Goal: Check status: Check status

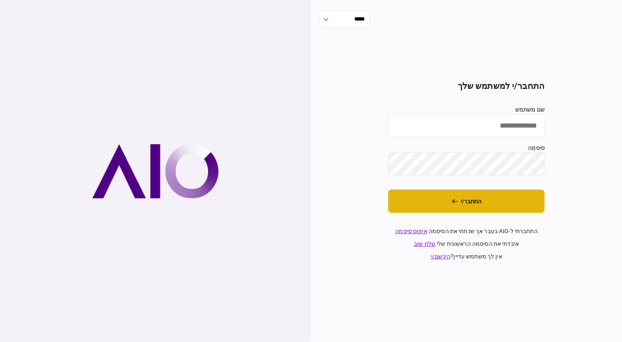
type input "********"
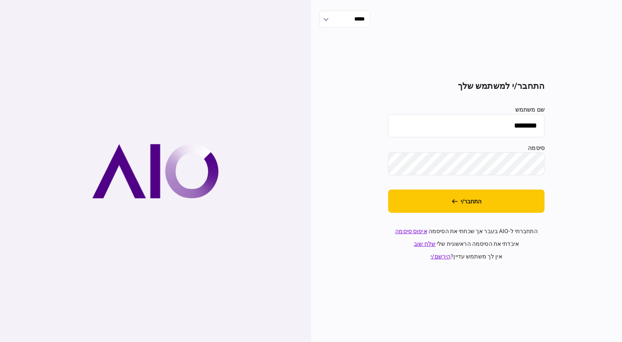
drag, startPoint x: 466, startPoint y: 200, endPoint x: 452, endPoint y: 61, distance: 139.2
click at [354, 199] on button "התחבר/י" at bounding box center [466, 200] width 156 height 23
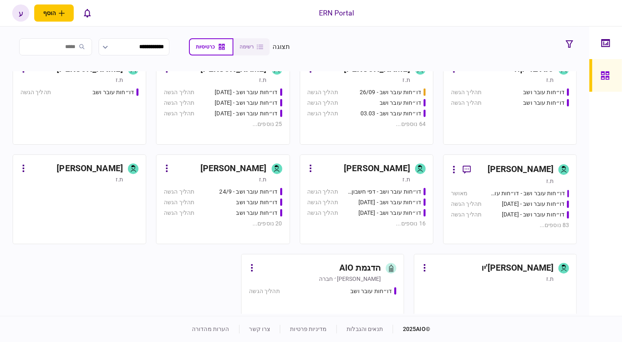
scroll to position [277, 0]
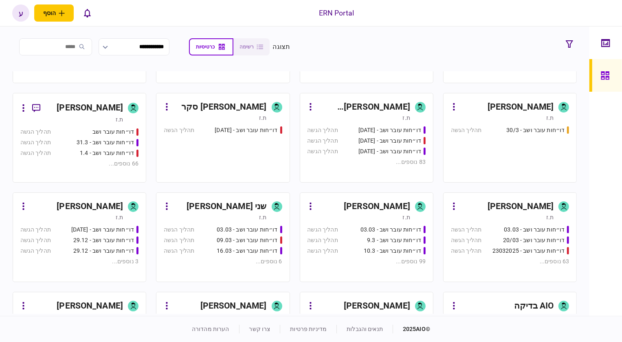
click at [111, 119] on div "ת.ז" at bounding box center [71, 119] width 103 height 8
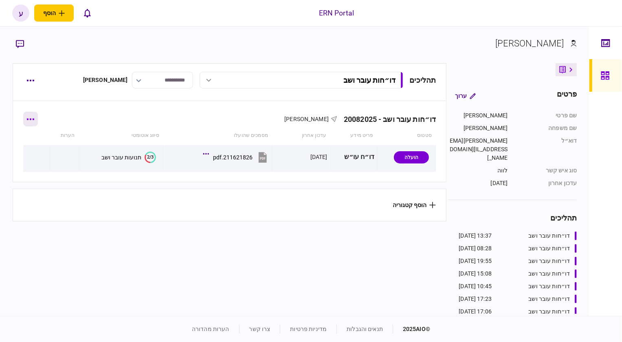
click at [28, 120] on button "button" at bounding box center [30, 119] width 15 height 15
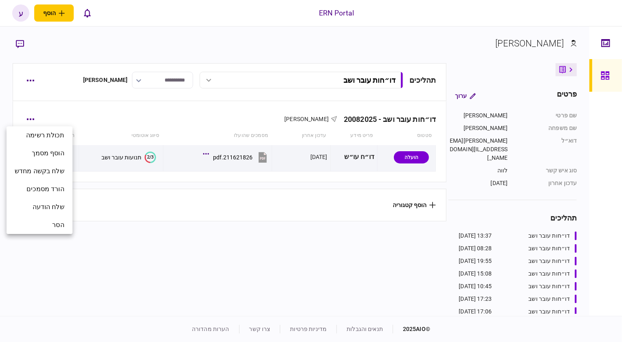
drag, startPoint x: 33, startPoint y: 88, endPoint x: 32, endPoint y: 81, distance: 7.0
click at [32, 86] on div at bounding box center [311, 171] width 622 height 342
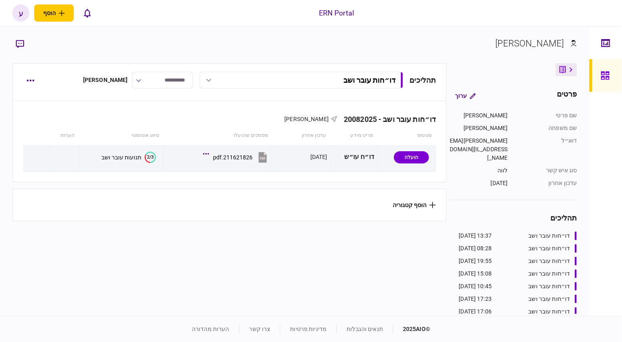
click at [32, 81] on div "תכולת רשימה הוסף מסמך שלח בקשה מחדש הורד מסמכים שלח הודעה הסר" at bounding box center [311, 171] width 622 height 342
click at [32, 81] on icon "button" at bounding box center [30, 80] width 8 height 2
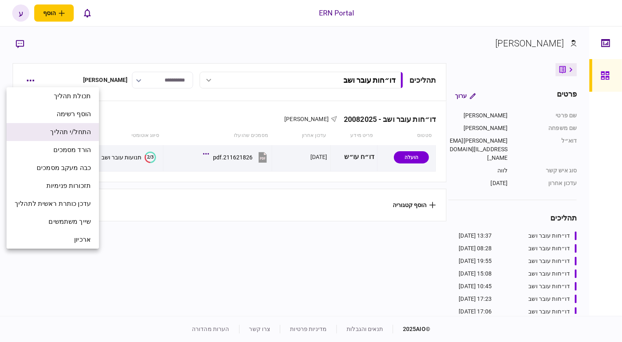
click at [81, 136] on span "התחל/י תהליך" at bounding box center [70, 132] width 41 height 10
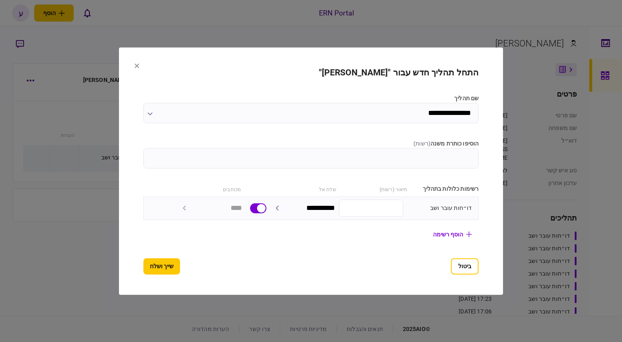
click at [374, 158] on input "הוסיפו כותרת משנה ( רשות )" at bounding box center [311, 158] width 336 height 20
type input "********"
click at [143, 265] on button "שייך ושלח" at bounding box center [161, 266] width 37 height 16
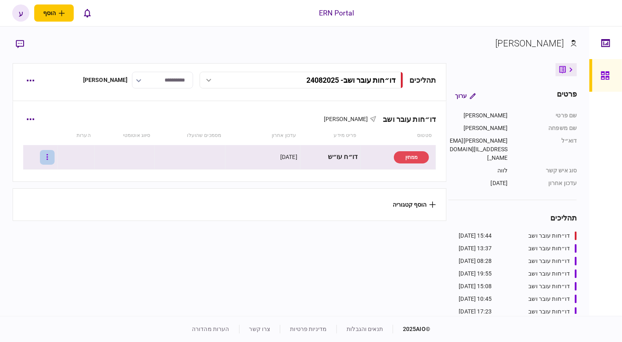
click at [50, 156] on button "button" at bounding box center [47, 157] width 15 height 15
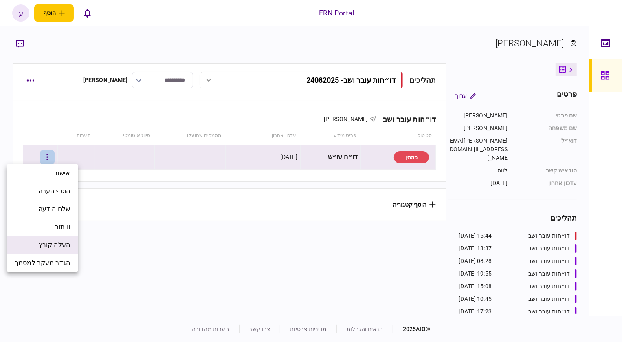
click at [53, 237] on li "העלה קובץ" at bounding box center [43, 245] width 72 height 18
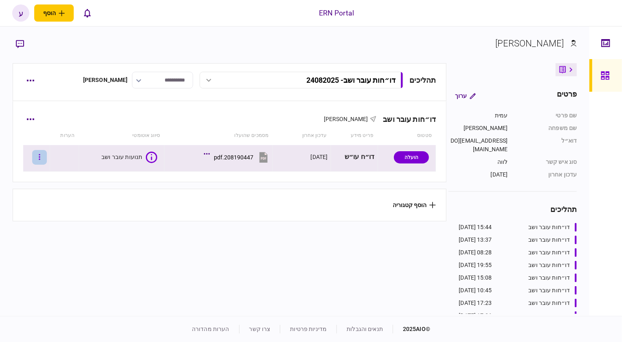
click at [38, 154] on button "button" at bounding box center [39, 157] width 15 height 15
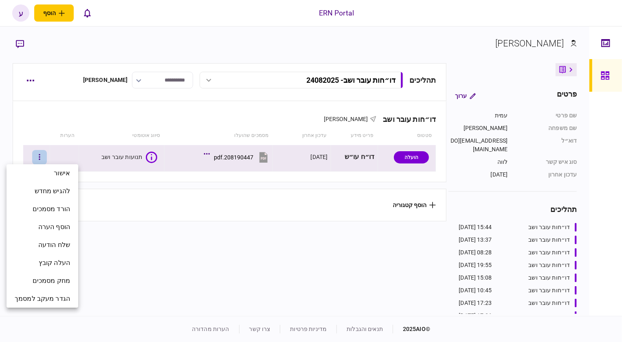
click at [114, 212] on div at bounding box center [311, 171] width 622 height 342
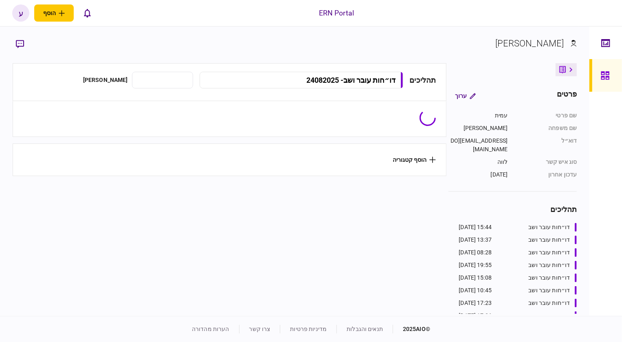
type input "**********"
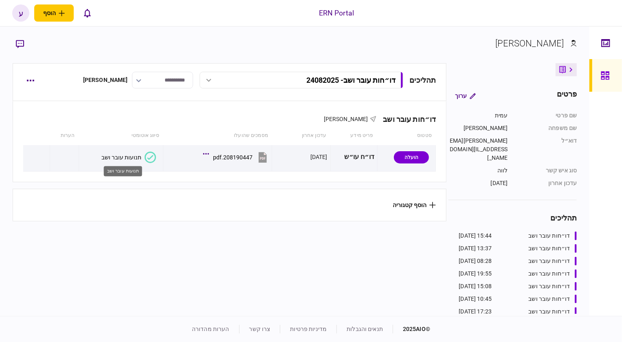
click at [136, 156] on div "תנועות עובר ושב" at bounding box center [121, 157] width 40 height 7
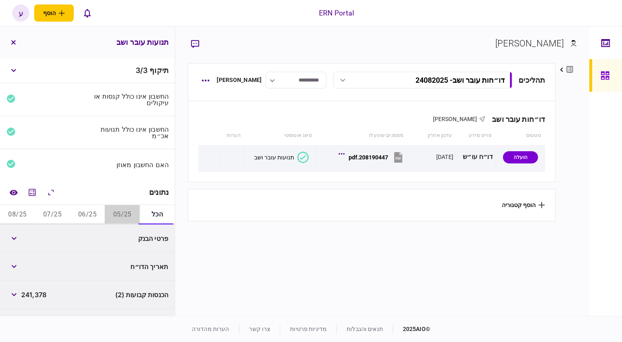
click at [107, 211] on button "05/25" at bounding box center [122, 215] width 35 height 20
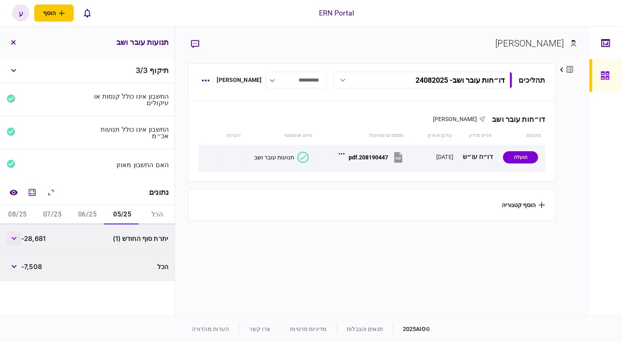
click at [13, 242] on button "button" at bounding box center [14, 238] width 15 height 15
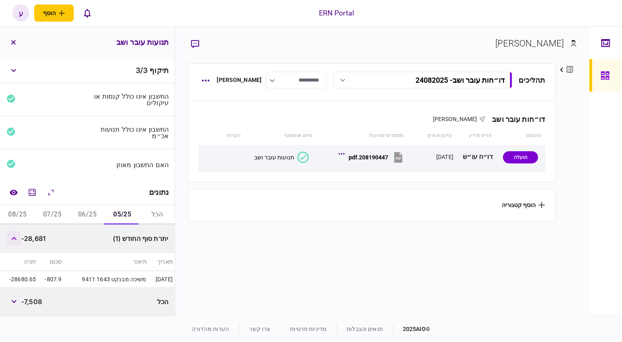
click at [17, 244] on button "button" at bounding box center [14, 238] width 15 height 15
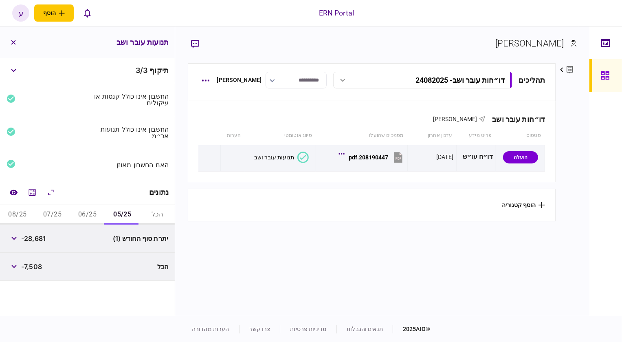
click at [58, 220] on button "07/25" at bounding box center [52, 215] width 35 height 20
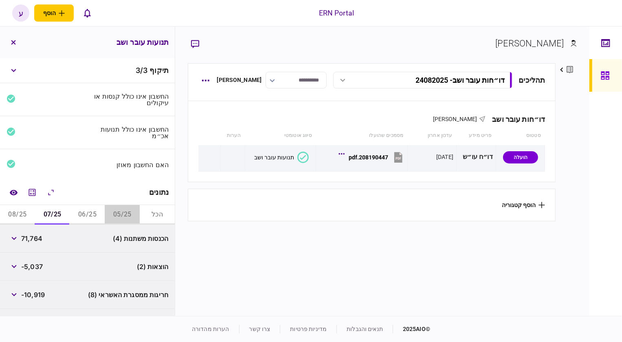
click at [116, 214] on button "05/25" at bounding box center [122, 215] width 35 height 20
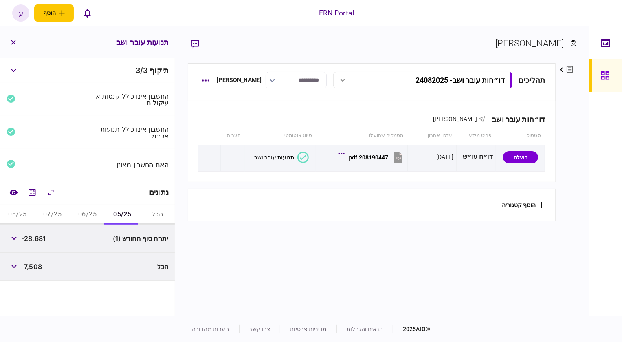
click at [89, 218] on button "06/25" at bounding box center [87, 215] width 35 height 20
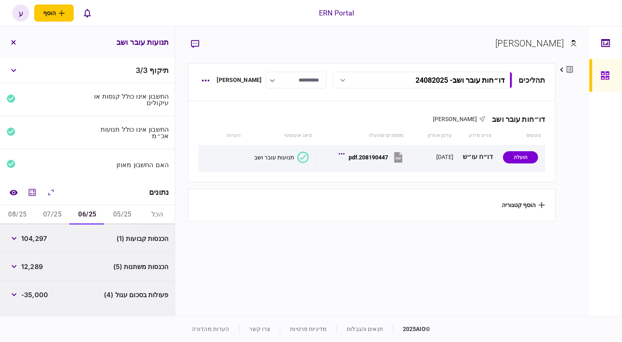
scroll to position [105, 0]
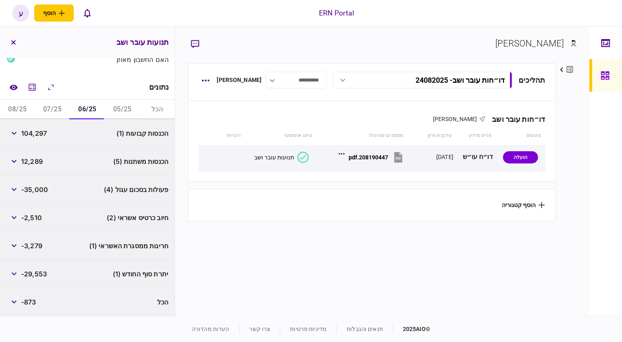
click at [53, 252] on div "חריגות ממסגרת האשראי (1) -3,279" at bounding box center [87, 246] width 175 height 28
drag, startPoint x: 44, startPoint y: 244, endPoint x: 50, endPoint y: 244, distance: 5.8
click at [47, 244] on div "חריגות ממסגרת האשראי (1) -3,279" at bounding box center [87, 246] width 175 height 28
click at [13, 163] on button "button" at bounding box center [14, 161] width 15 height 15
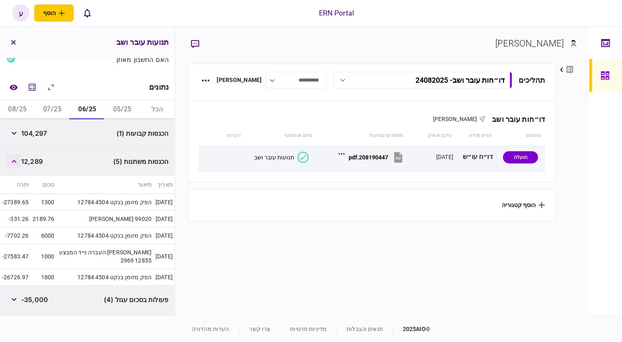
click at [13, 163] on button "button" at bounding box center [14, 161] width 15 height 15
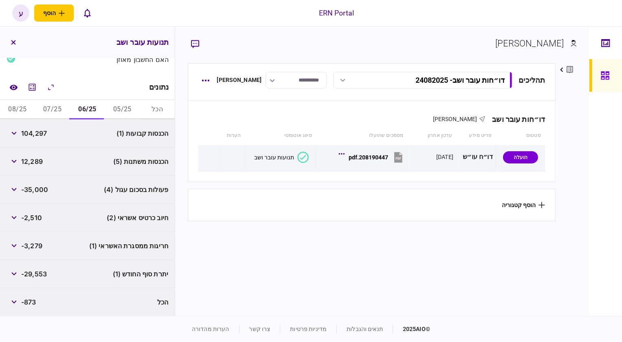
click at [48, 235] on div "חריגות ממסגרת האשראי (1) -3,279" at bounding box center [87, 246] width 175 height 28
click at [16, 250] on button "button" at bounding box center [14, 245] width 15 height 15
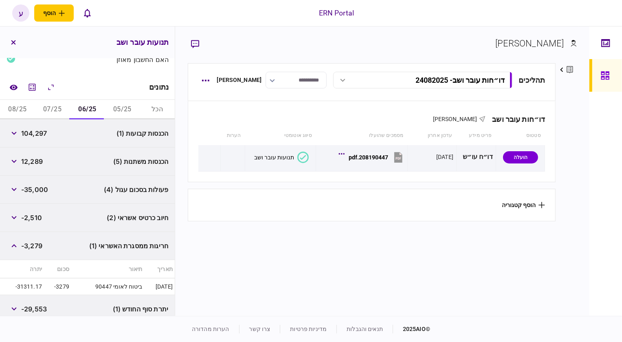
scroll to position [0, 0]
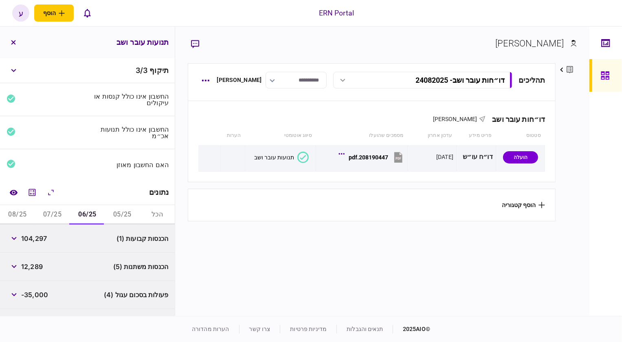
click at [61, 211] on button "07/25" at bounding box center [52, 215] width 35 height 20
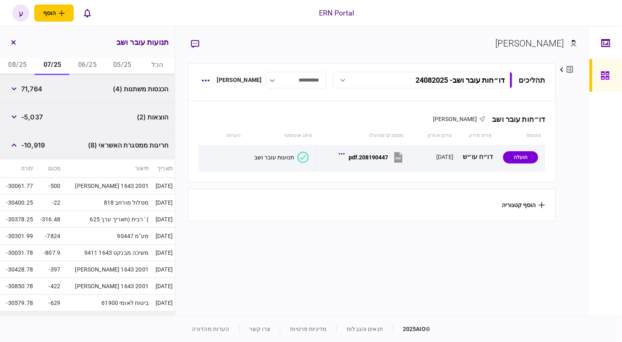
scroll to position [228, 0]
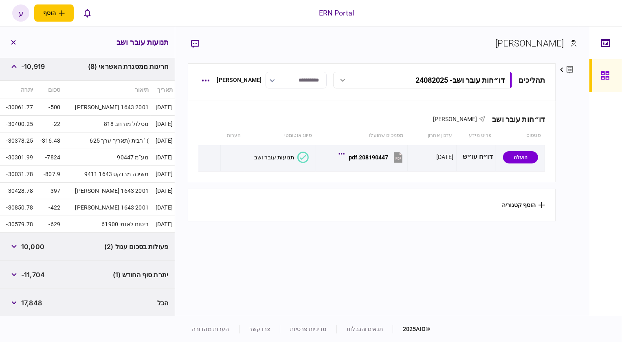
click at [62, 279] on div "יתרת סוף החודש (1) -11,704" at bounding box center [87, 275] width 175 height 28
click at [18, 253] on button "button" at bounding box center [14, 246] width 15 height 15
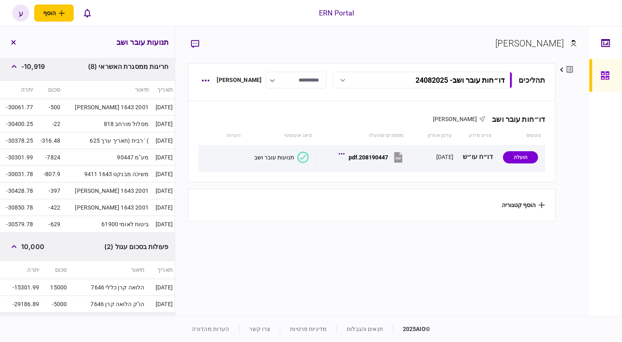
scroll to position [0, 0]
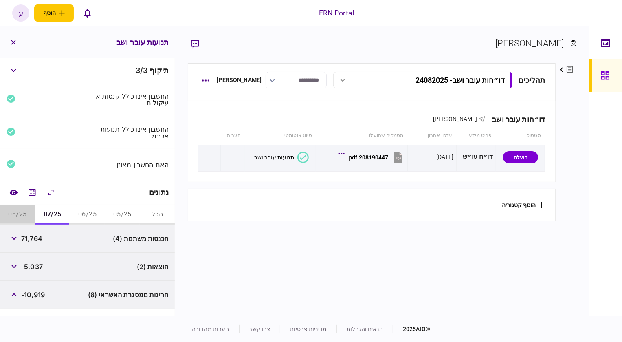
click at [26, 217] on button "08/25" at bounding box center [17, 215] width 35 height 20
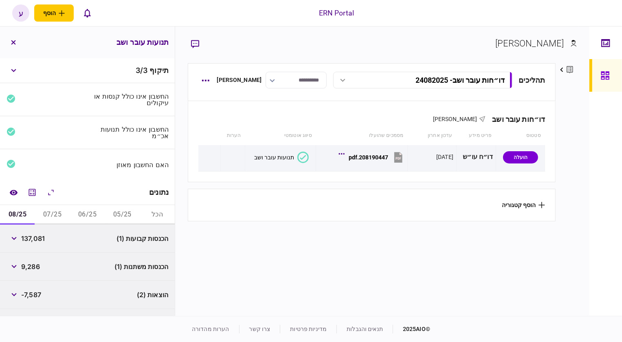
scroll to position [198, 0]
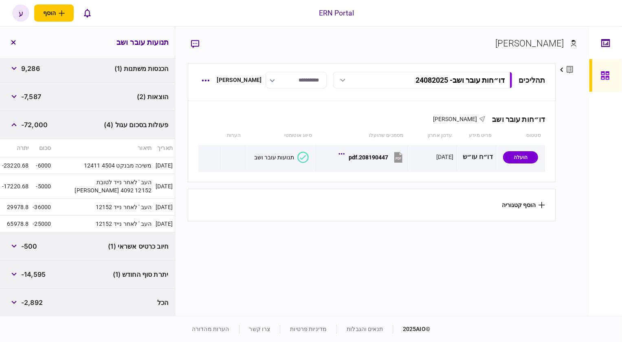
click at [38, 255] on div "חיוב כרטיס אשראי (1) -500" at bounding box center [87, 246] width 175 height 28
